Goal: Transaction & Acquisition: Obtain resource

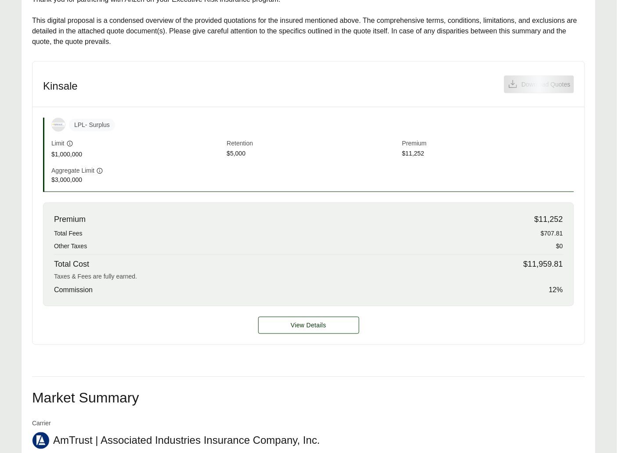
scroll to position [198, 0]
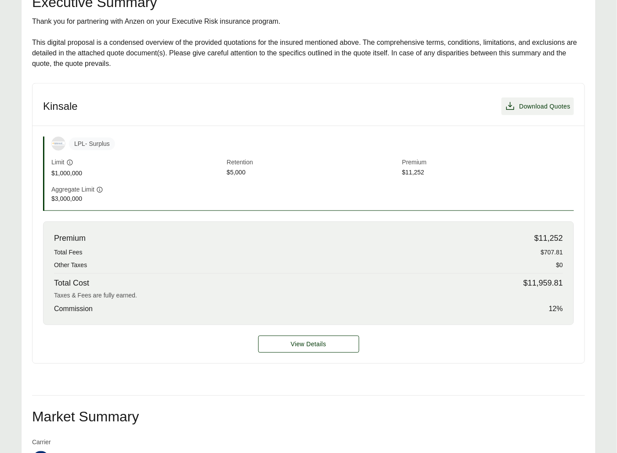
click at [529, 102] on span "Download Quotes" at bounding box center [544, 106] width 51 height 9
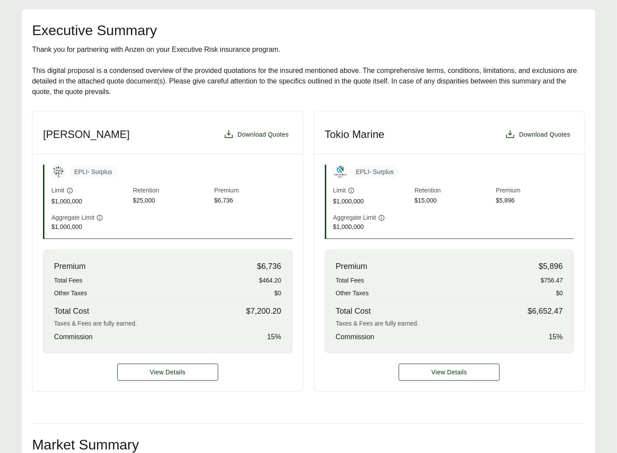
scroll to position [58, 0]
